Goal: Navigation & Orientation: Find specific page/section

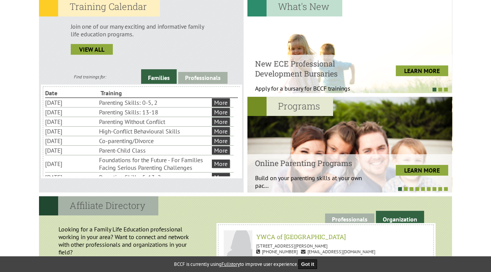
scroll to position [226, 0]
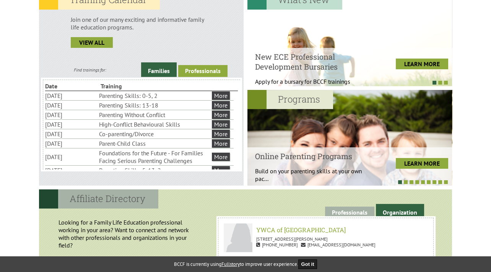
click at [213, 68] on link "Professionals" at bounding box center [202, 71] width 49 height 12
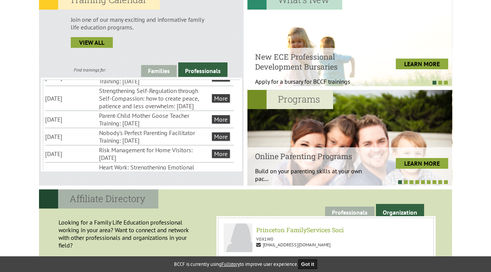
scroll to position [60, 0]
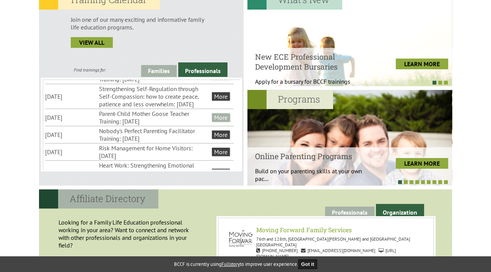
click at [221, 122] on link "More" at bounding box center [221, 117] width 18 height 8
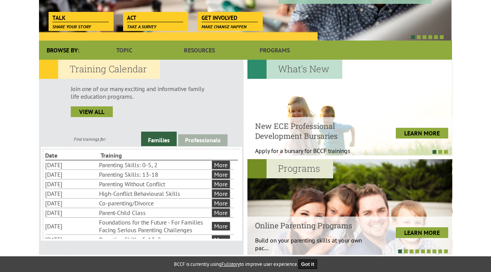
scroll to position [175, 0]
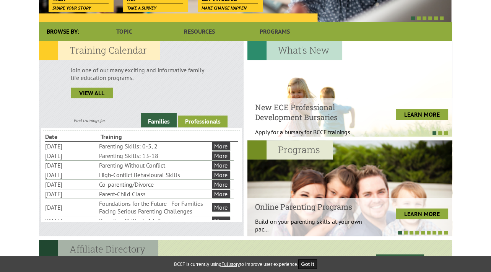
click at [211, 119] on link "Professionals" at bounding box center [202, 121] width 49 height 12
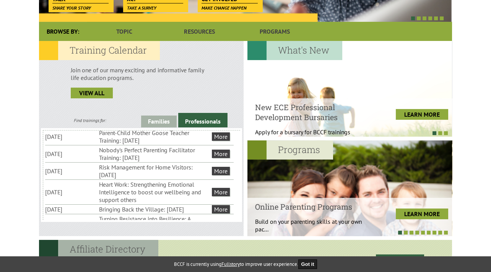
scroll to position [96, 0]
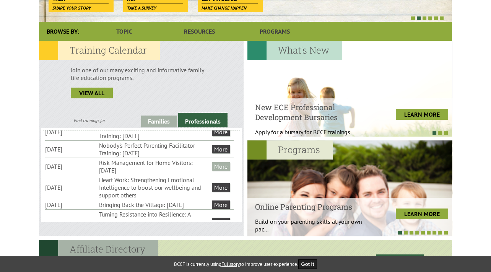
click at [221, 171] on link "More" at bounding box center [221, 166] width 18 height 8
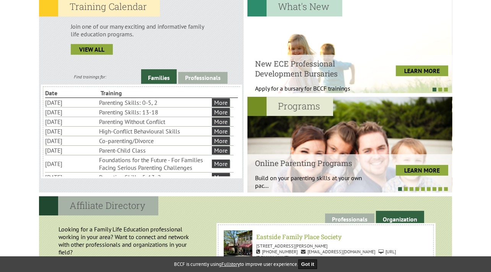
scroll to position [220, 0]
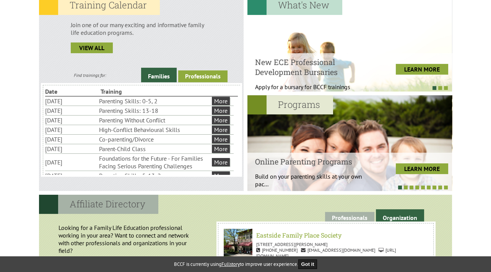
click at [200, 77] on link "Professionals" at bounding box center [202, 76] width 49 height 12
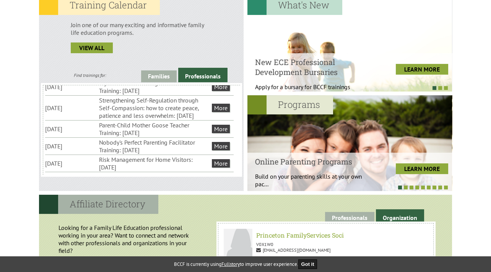
scroll to position [67, 0]
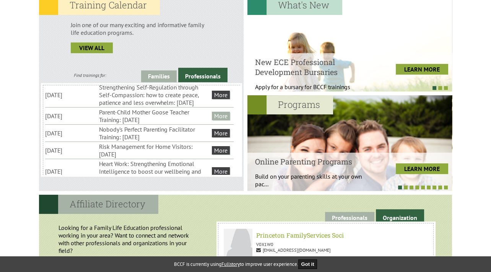
click at [222, 120] on link "More" at bounding box center [221, 116] width 18 height 8
